Goal: Complete application form

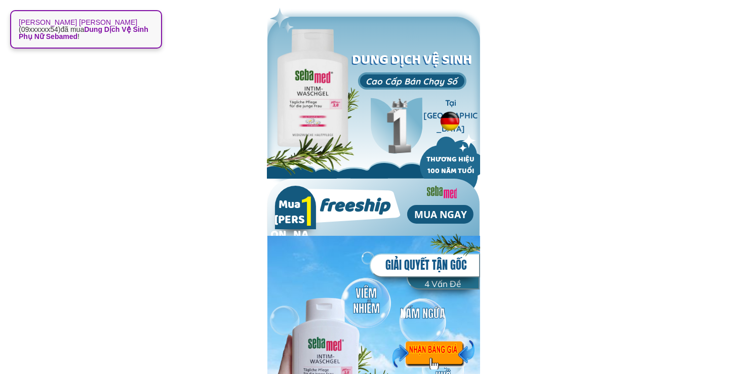
click at [444, 352] on div at bounding box center [433, 355] width 82 height 30
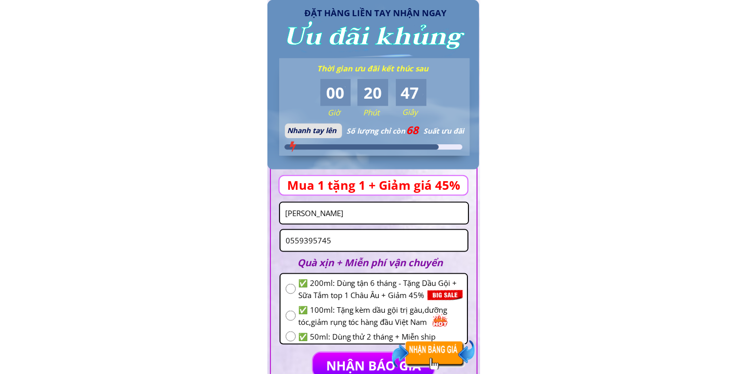
click at [355, 214] on input "Xuân huynh" at bounding box center [374, 213] width 183 height 21
click at [354, 242] on input "0559395745" at bounding box center [374, 240] width 182 height 21
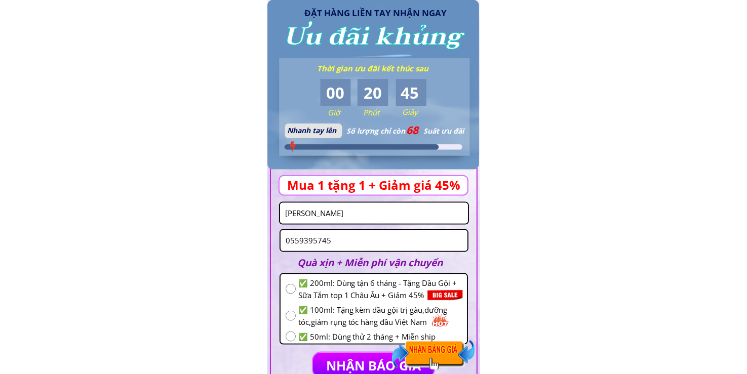
click at [354, 242] on input "0559395745" at bounding box center [374, 240] width 182 height 21
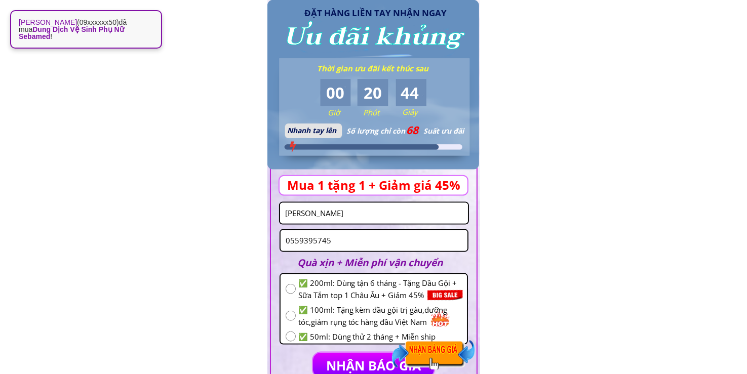
paste input "368057802"
type input "0368057802"
click at [286, 289] on input "radio" at bounding box center [291, 289] width 10 height 10
radio input "true"
click at [369, 242] on input "0368057802" at bounding box center [374, 240] width 182 height 21
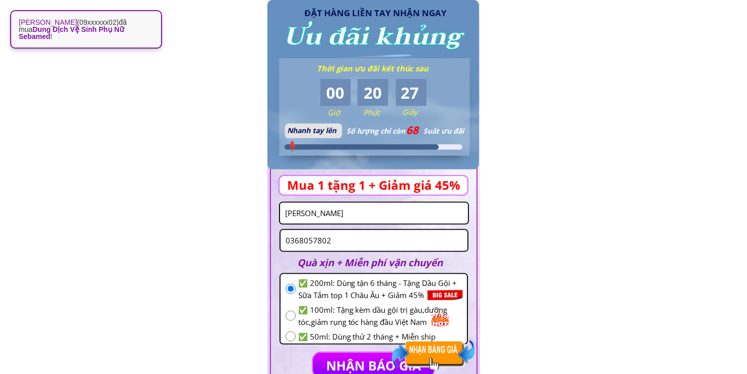
click at [369, 242] on input "0368057802" at bounding box center [374, 240] width 182 height 21
paste input "[PERSON_NAME]"
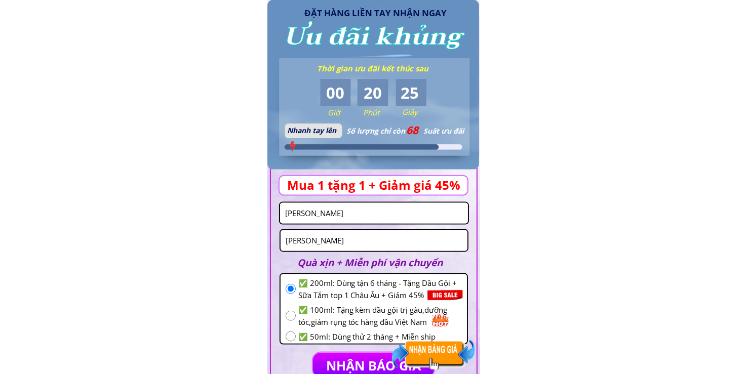
type input "0368057802"
click at [362, 217] on input "Xuân huynh" at bounding box center [374, 213] width 183 height 21
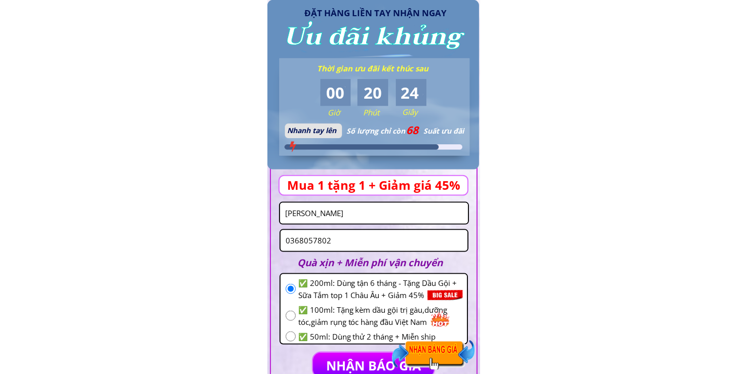
click at [362, 217] on input "Xuân huynh" at bounding box center [374, 213] width 183 height 21
paste input "[PERSON_NAME]"
type input "[PERSON_NAME]"
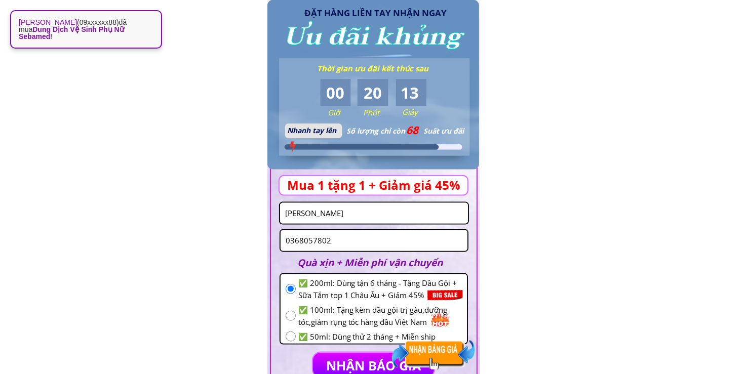
scroll to position [1328, 0]
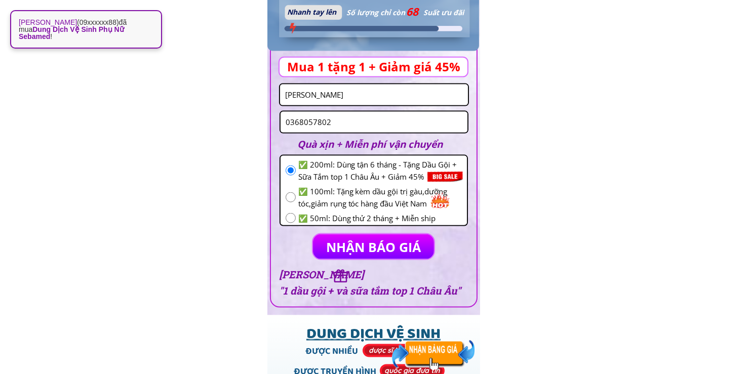
click at [376, 256] on p "NHẬN BÁO GIÁ" at bounding box center [373, 247] width 128 height 26
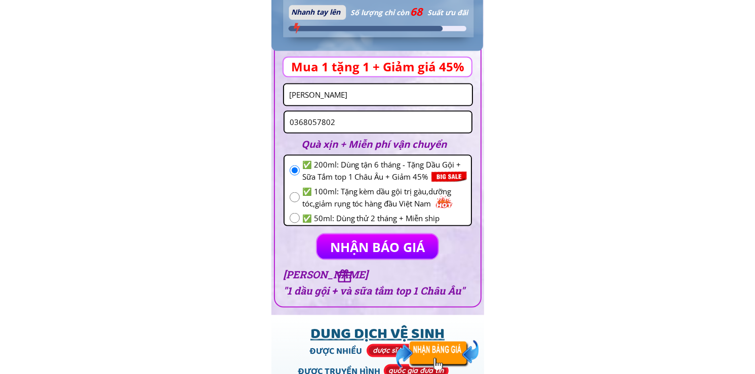
scroll to position [0, 0]
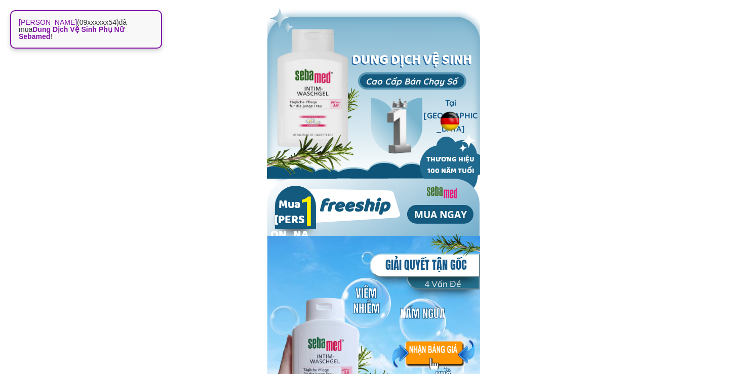
click at [434, 357] on div at bounding box center [433, 355] width 82 height 30
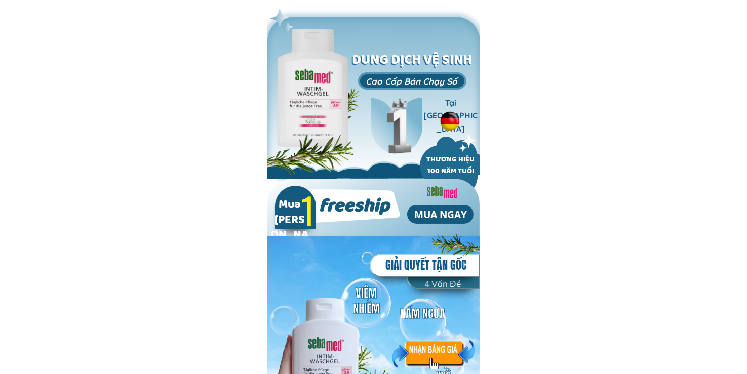
scroll to position [1210, 0]
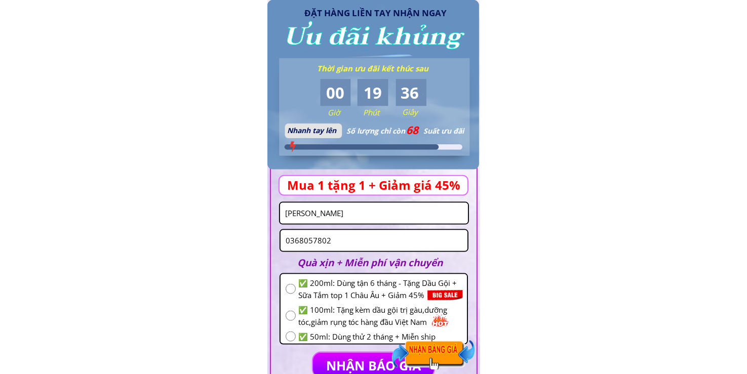
click at [365, 241] on input "0368057802" at bounding box center [374, 240] width 182 height 21
paste input "8818689"
type input "0388186892"
click at [365, 219] on input "[PERSON_NAME]" at bounding box center [374, 213] width 183 height 21
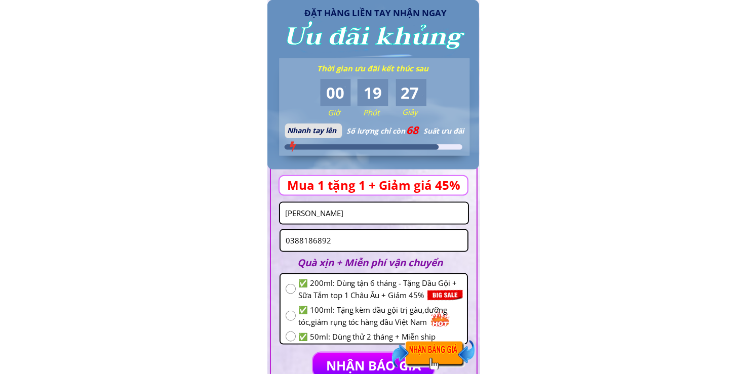
click at [365, 219] on input "[PERSON_NAME]" at bounding box center [374, 213] width 183 height 21
click at [364, 219] on input "[PERSON_NAME]" at bounding box center [374, 213] width 183 height 21
paste input "[PERSON_NAME] mai"
type input "[PERSON_NAME] mai"
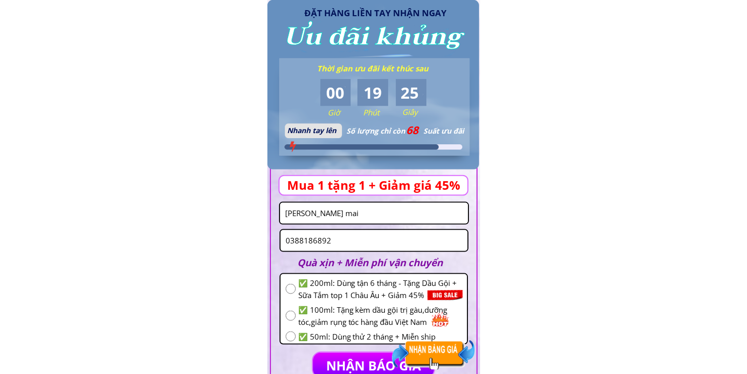
scroll to position [1328, 0]
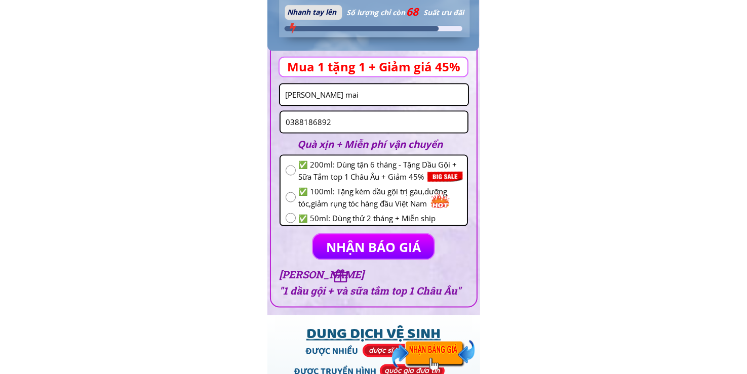
click at [408, 251] on p "NHẬN BÁO GIÁ" at bounding box center [373, 246] width 123 height 25
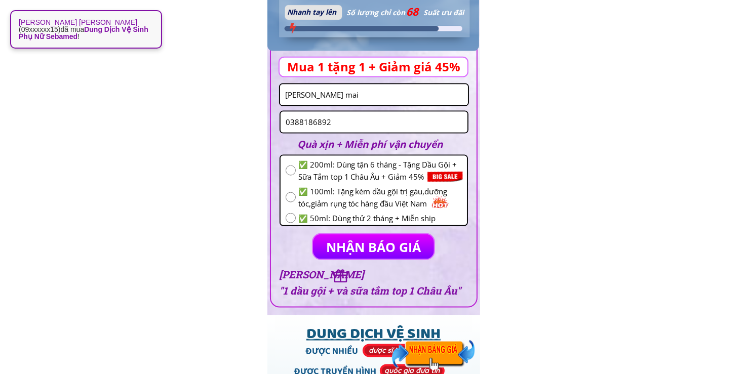
click at [296, 171] on div "✅ 200ml: Dùng tận 6 tháng - Tặng Dầu Gội + Sữa Tắm top 1 Châu Âu + Giảm 45%" at bounding box center [374, 171] width 176 height 24
click at [292, 173] on input "radio" at bounding box center [291, 171] width 10 height 10
radio input "true"
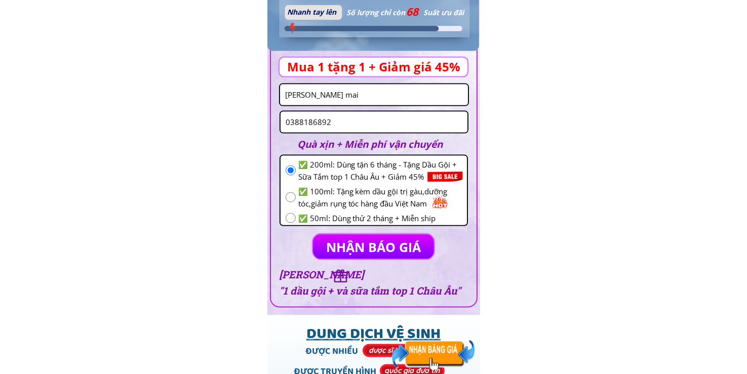
click at [352, 234] on p "NHẬN BÁO GIÁ" at bounding box center [374, 246] width 122 height 25
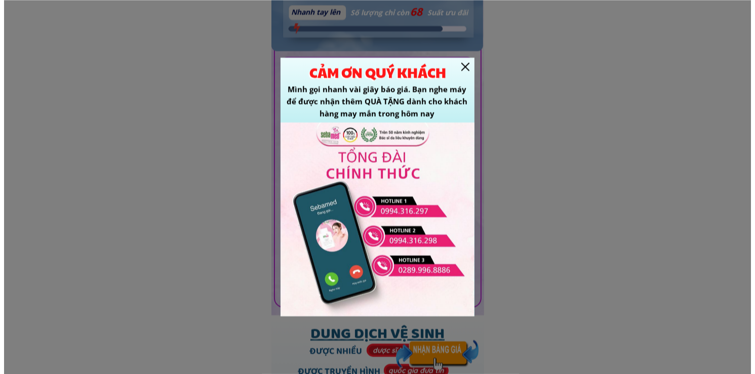
scroll to position [0, 0]
